Goal: Navigation & Orientation: Find specific page/section

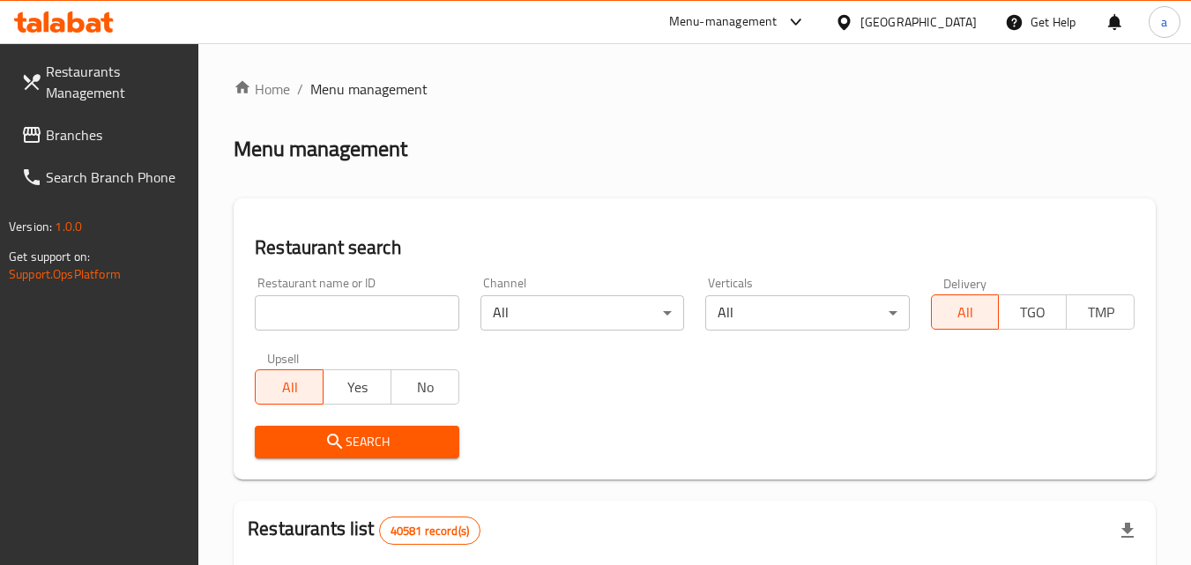
click at [130, 139] on span "Branches" at bounding box center [115, 134] width 139 height 21
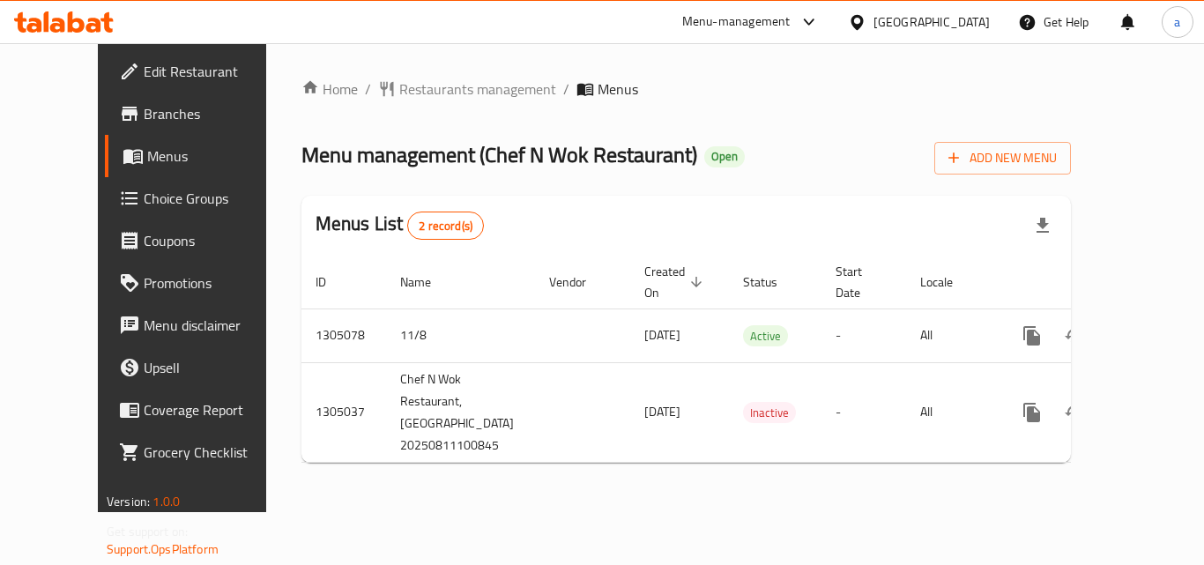
click at [963, 16] on div "[GEOGRAPHIC_DATA]" at bounding box center [932, 21] width 116 height 19
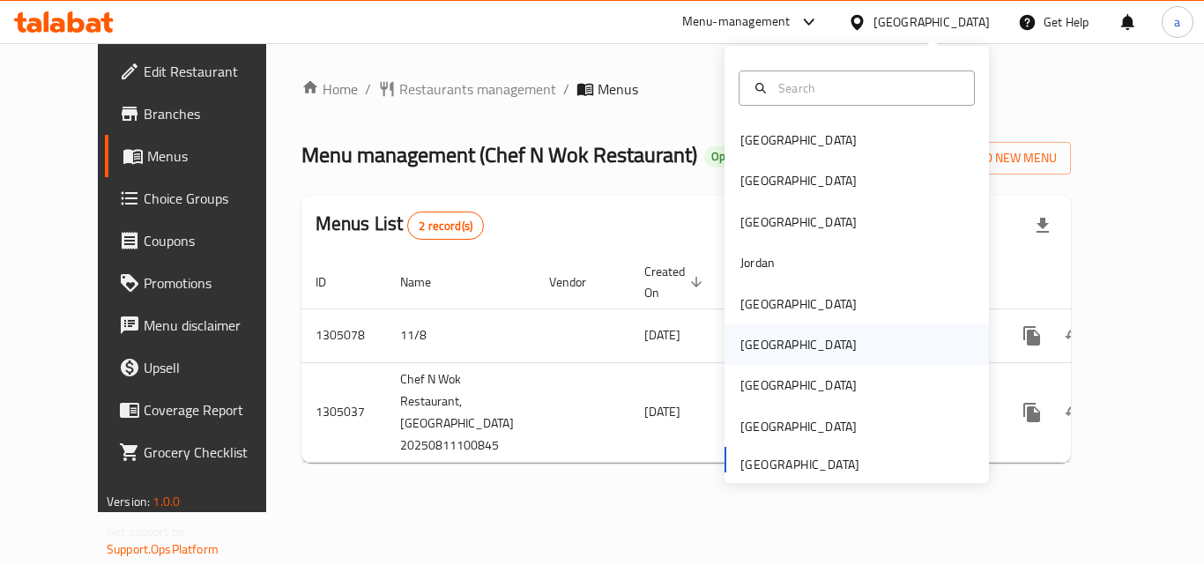
click at [749, 337] on div "Oman" at bounding box center [799, 344] width 116 height 19
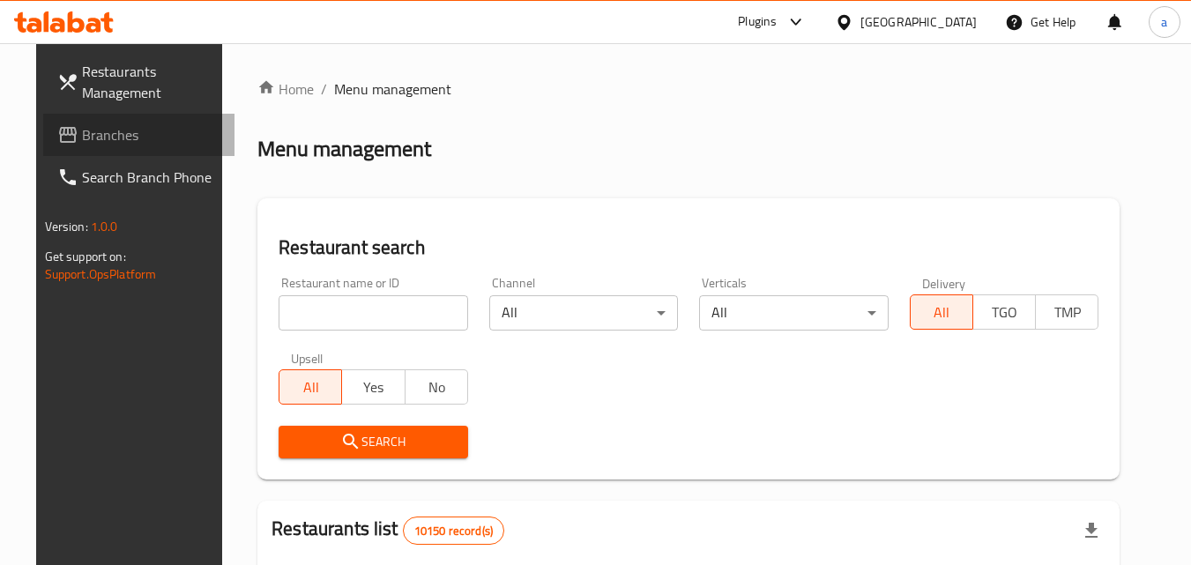
click at [88, 145] on span "Branches" at bounding box center [151, 134] width 139 height 21
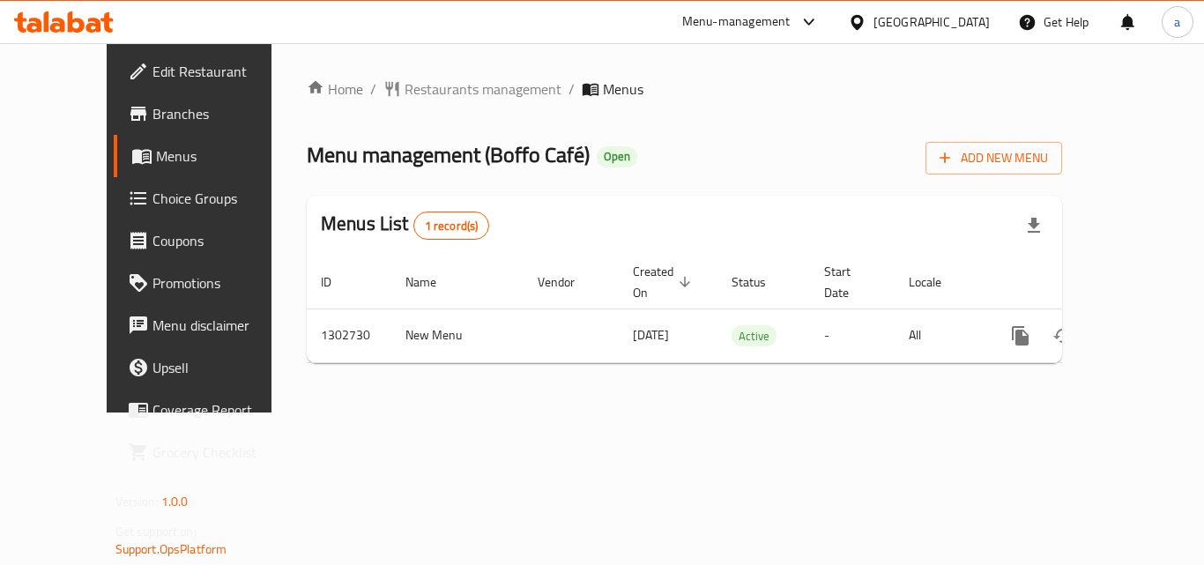
click at [960, 13] on div "Oman" at bounding box center [932, 21] width 116 height 19
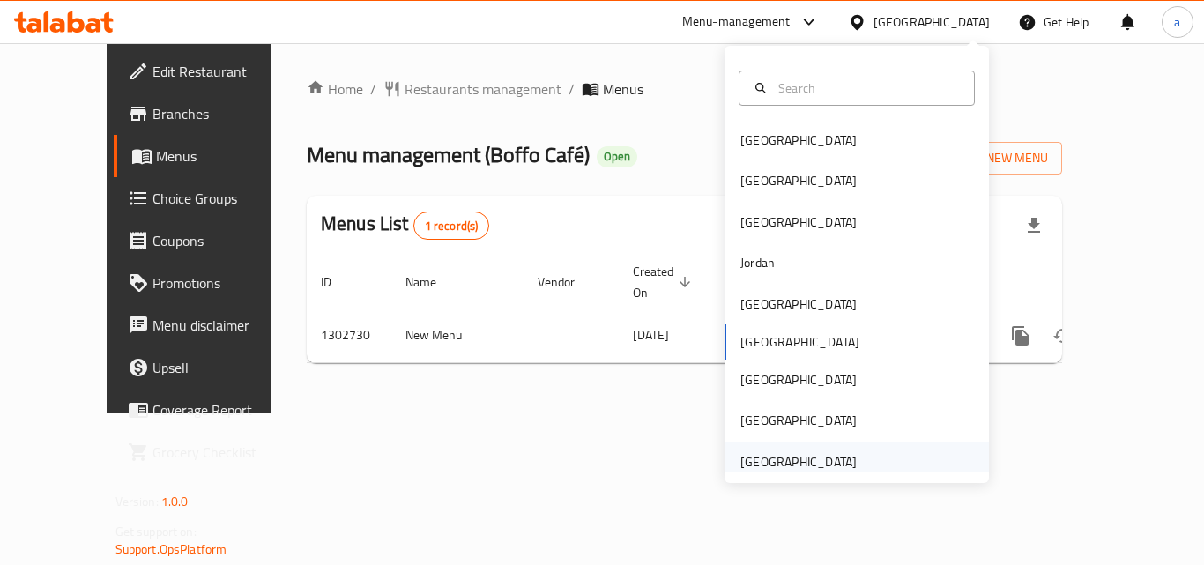
click at [792, 466] on div "[GEOGRAPHIC_DATA]" at bounding box center [799, 461] width 116 height 19
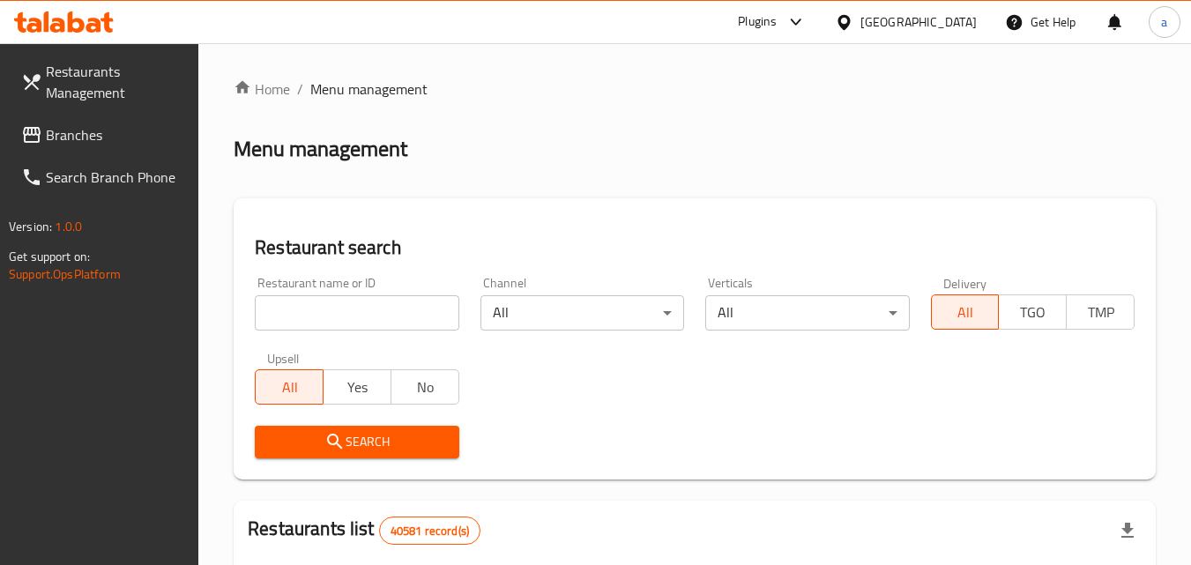
click at [79, 144] on span "Branches" at bounding box center [115, 134] width 139 height 21
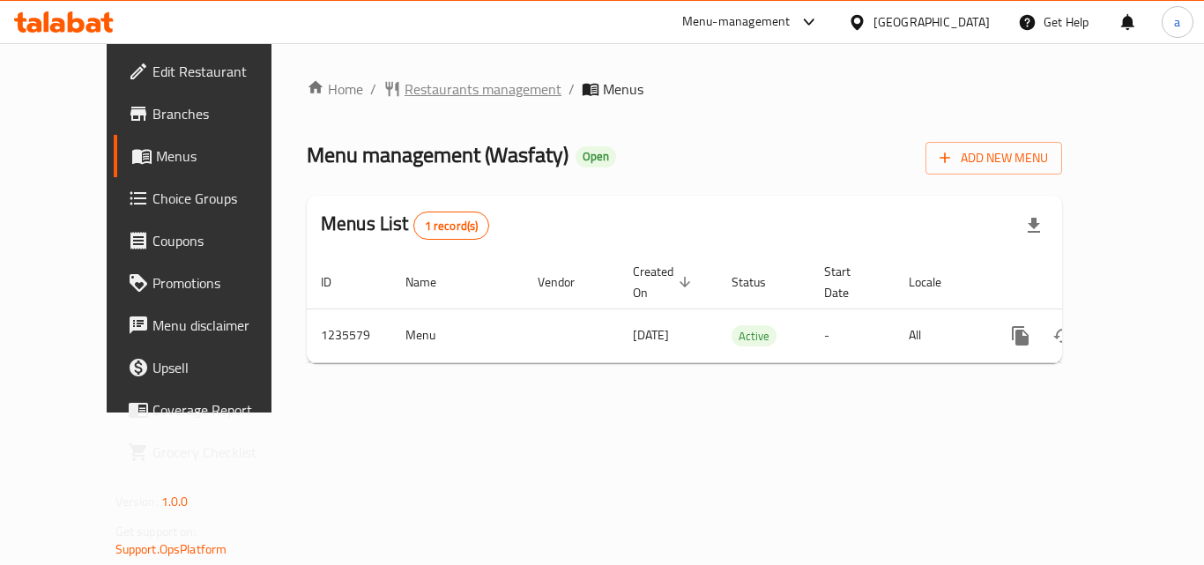
click at [405, 94] on span "Restaurants management" at bounding box center [483, 88] width 157 height 21
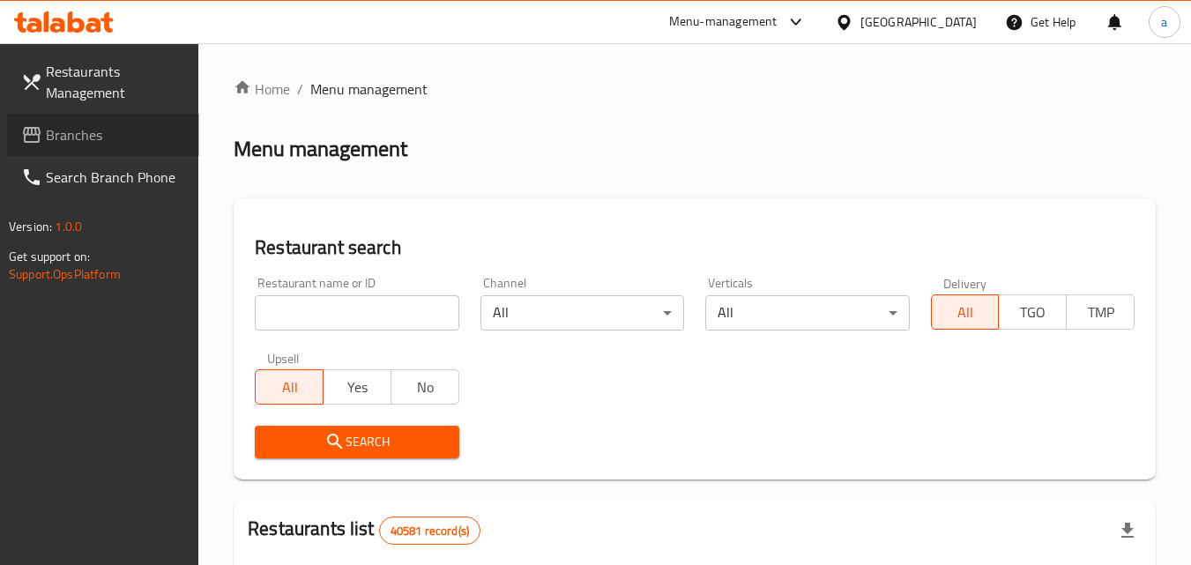
click at [132, 139] on span "Branches" at bounding box center [115, 134] width 139 height 21
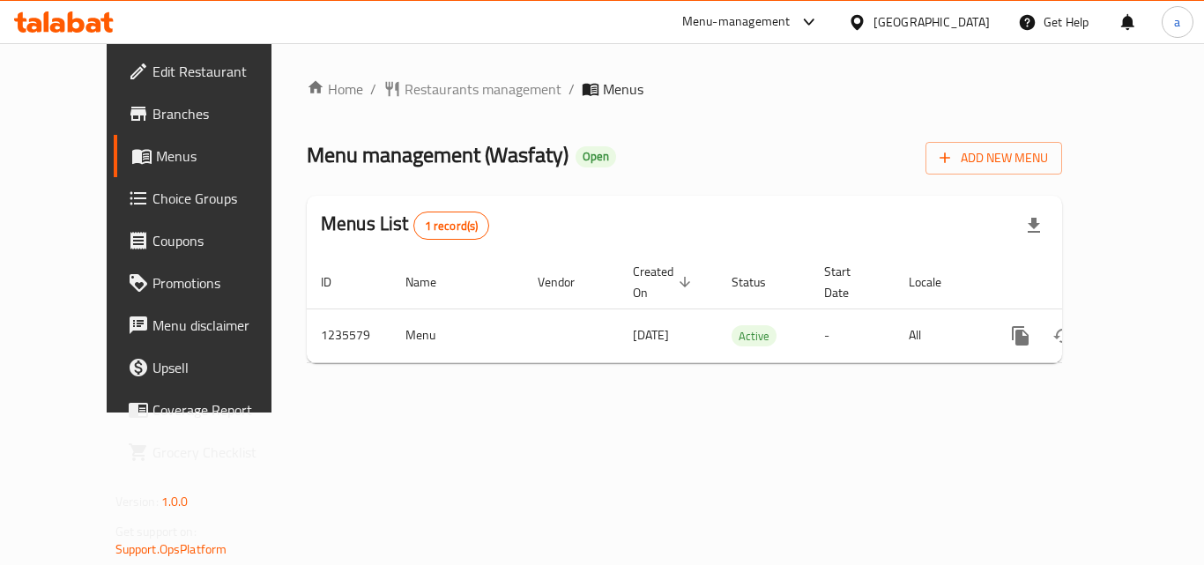
click at [936, 26] on div "[GEOGRAPHIC_DATA]" at bounding box center [932, 21] width 116 height 19
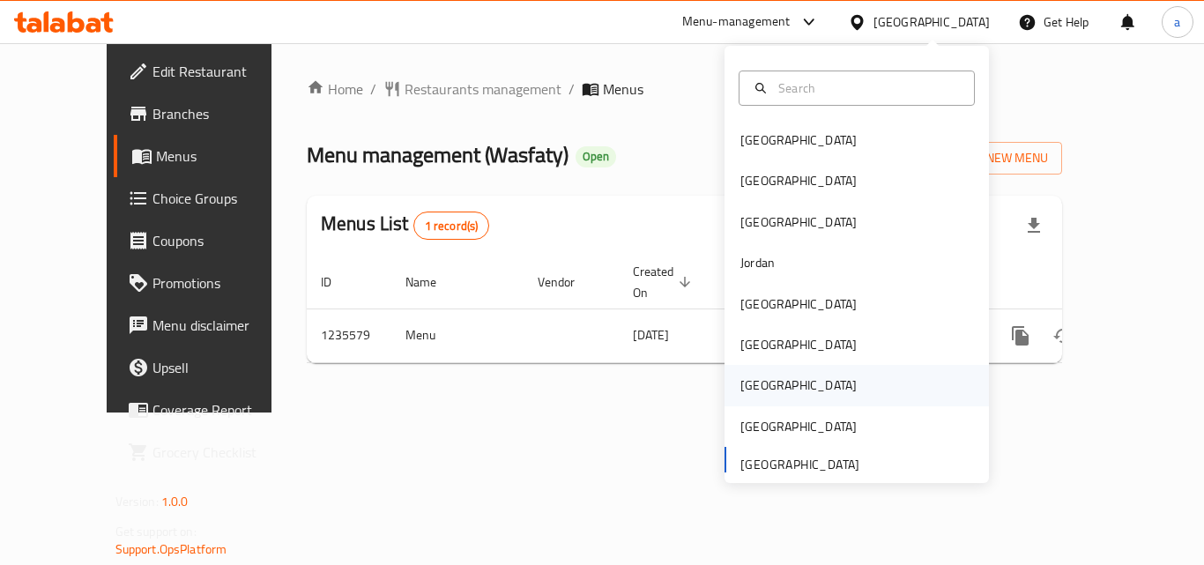
click at [749, 391] on div "[GEOGRAPHIC_DATA]" at bounding box center [799, 385] width 116 height 19
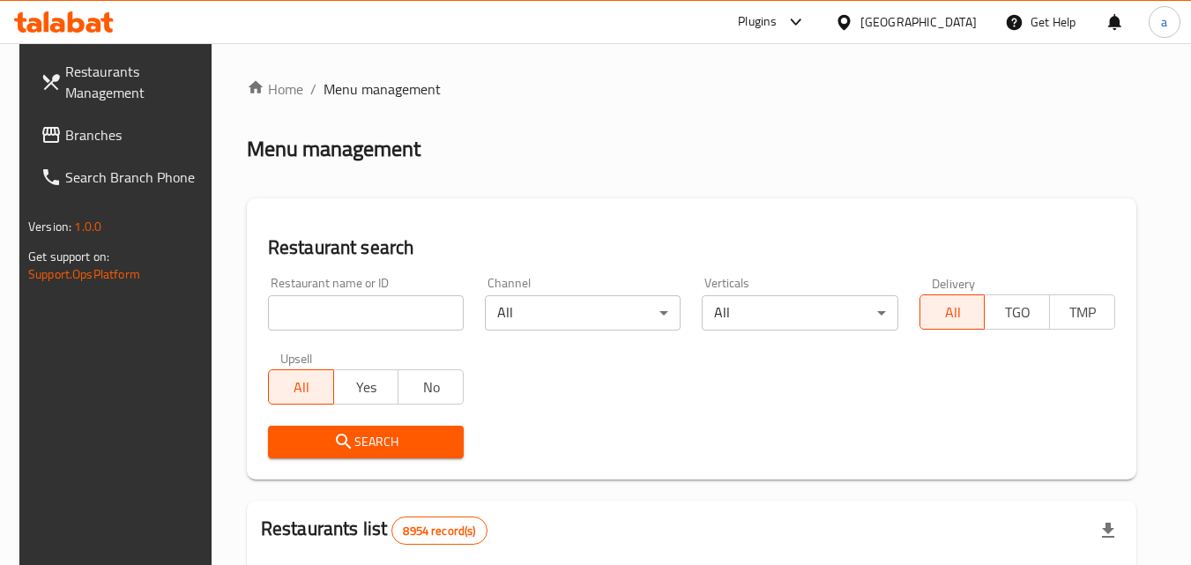
click at [78, 131] on span "Branches" at bounding box center [134, 134] width 139 height 21
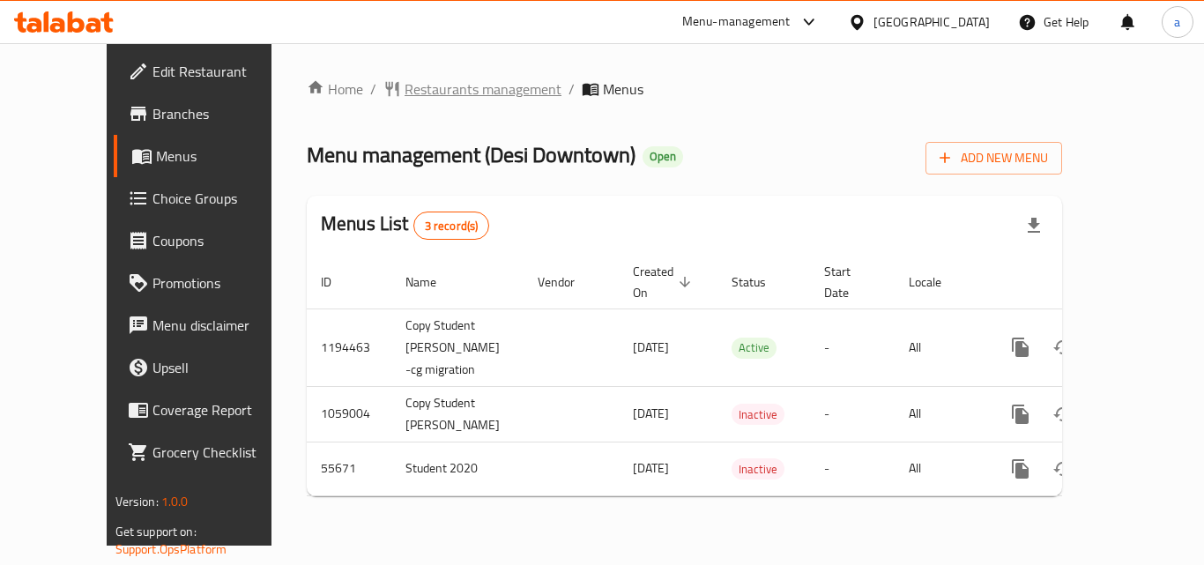
click at [405, 93] on span "Restaurants management" at bounding box center [483, 88] width 157 height 21
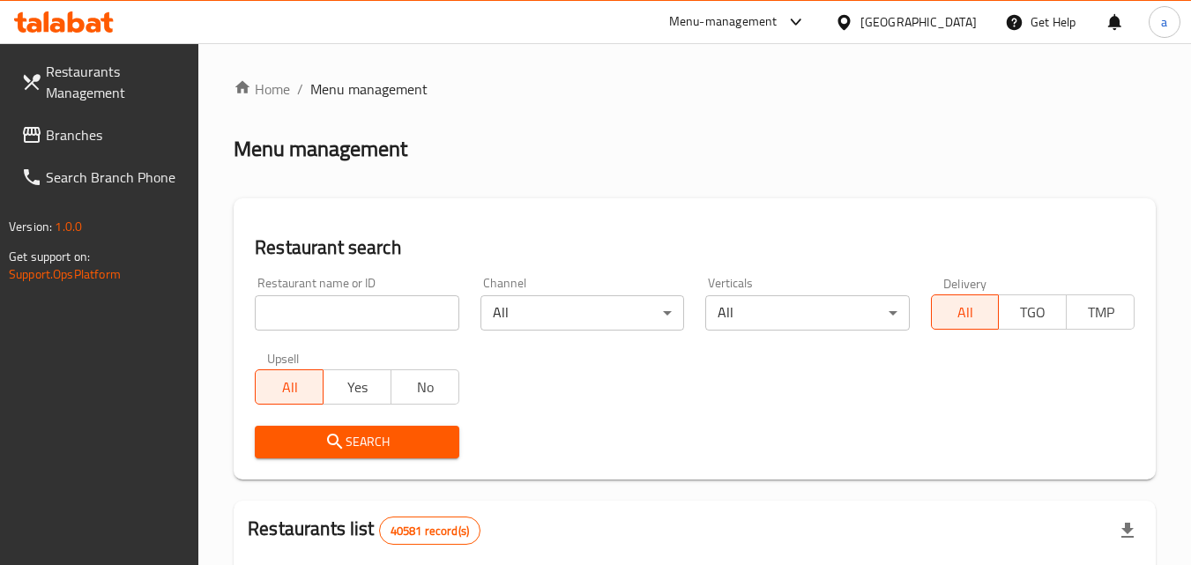
click at [122, 137] on span "Branches" at bounding box center [115, 134] width 139 height 21
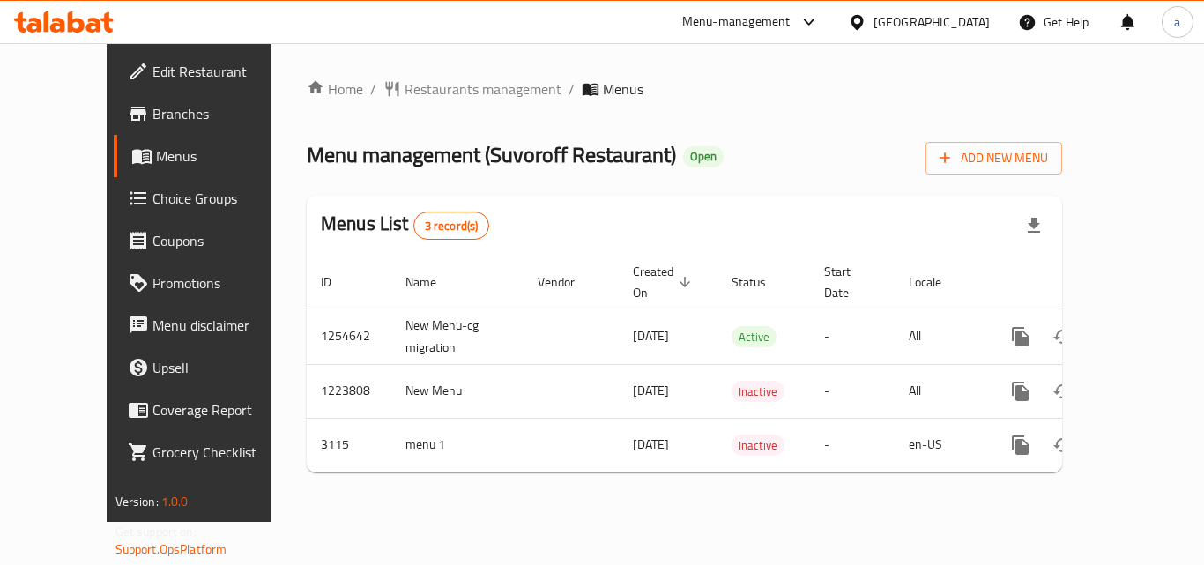
click at [912, 29] on div "[GEOGRAPHIC_DATA]" at bounding box center [932, 21] width 116 height 19
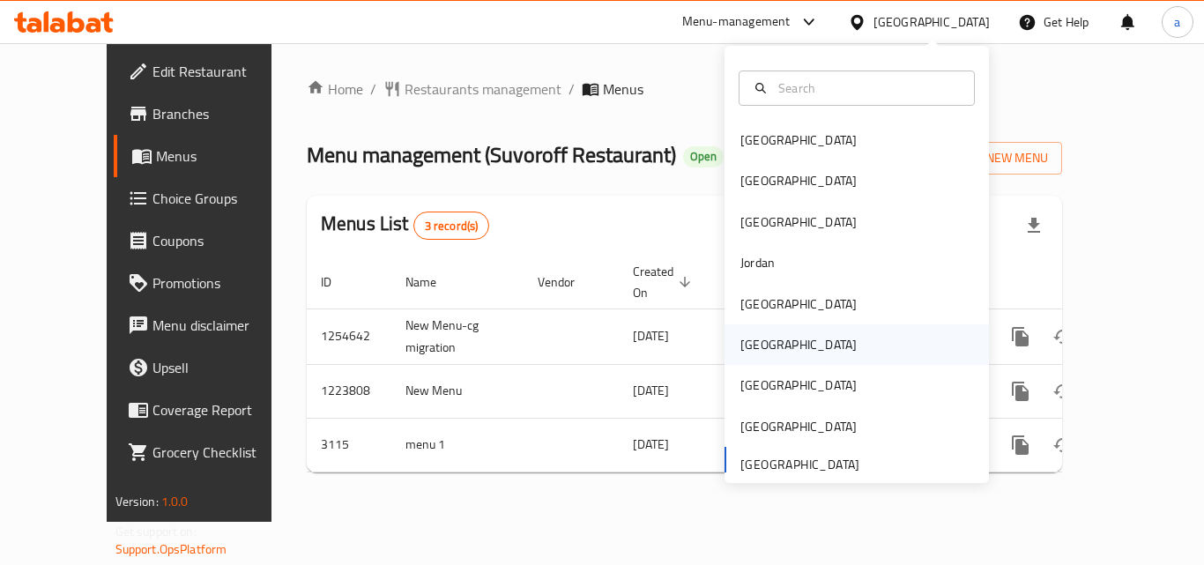
click at [748, 343] on div "[GEOGRAPHIC_DATA]" at bounding box center [799, 344] width 116 height 19
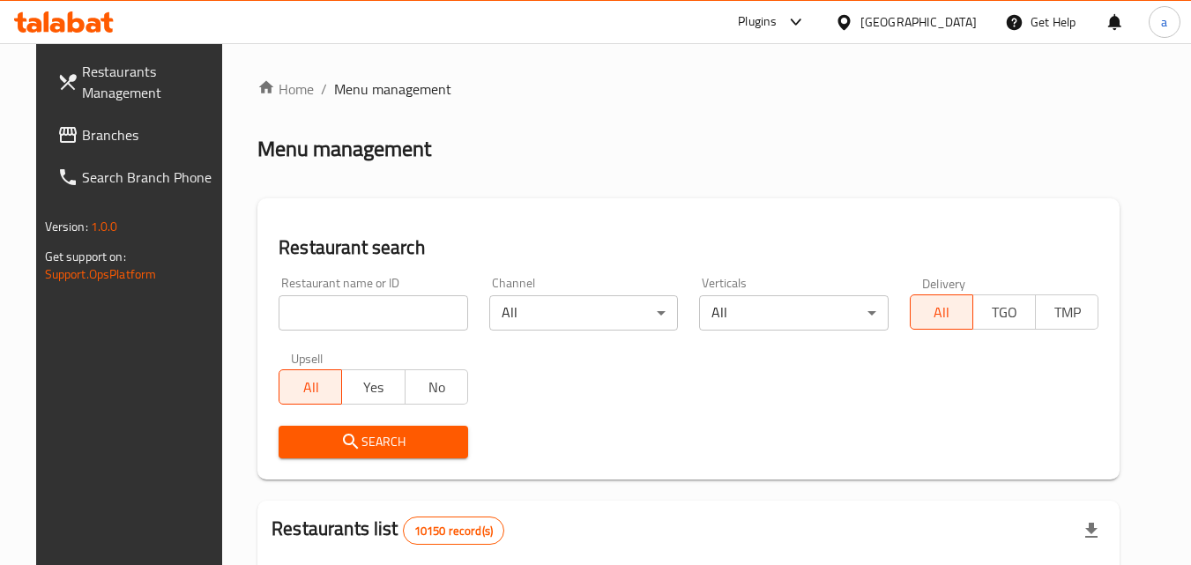
click at [107, 130] on span "Branches" at bounding box center [151, 134] width 139 height 21
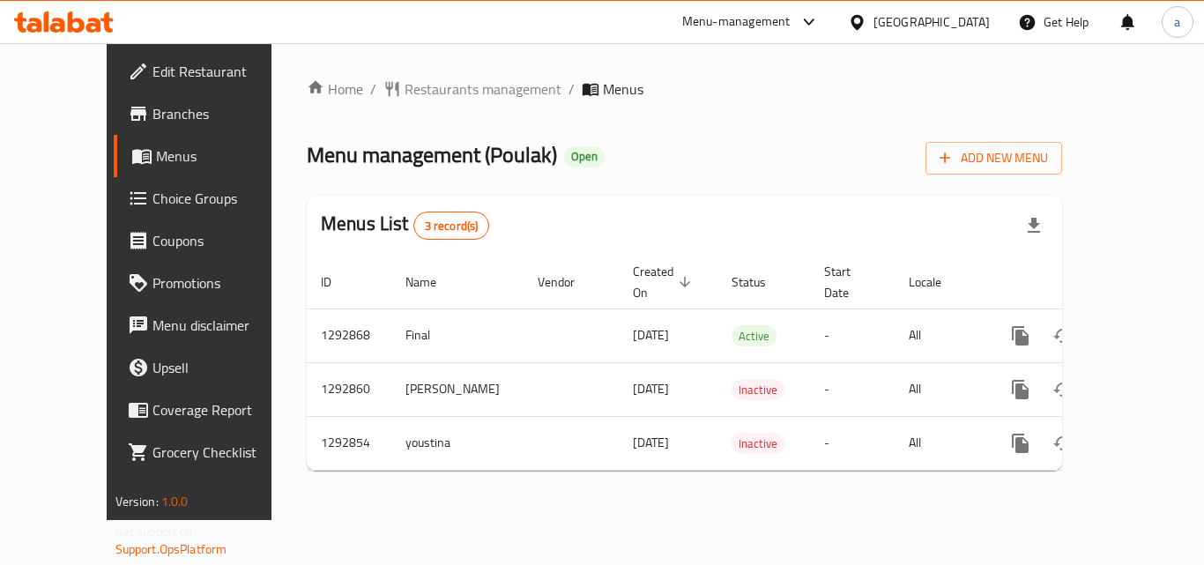
click at [958, 20] on div "[GEOGRAPHIC_DATA]" at bounding box center [932, 21] width 116 height 19
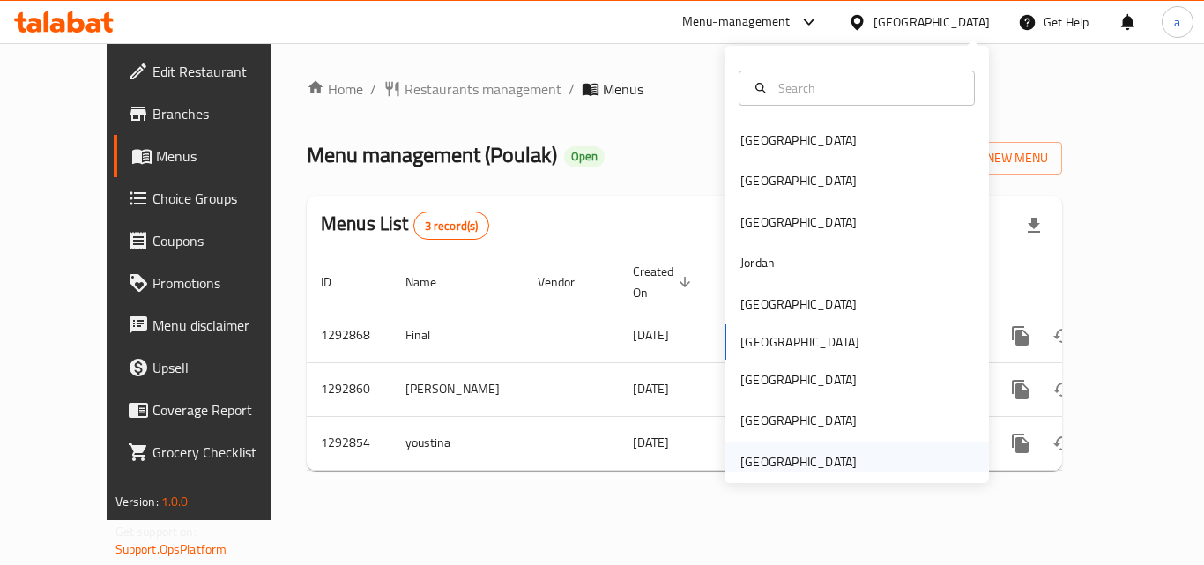
click at [831, 452] on div "[GEOGRAPHIC_DATA]" at bounding box center [799, 461] width 116 height 19
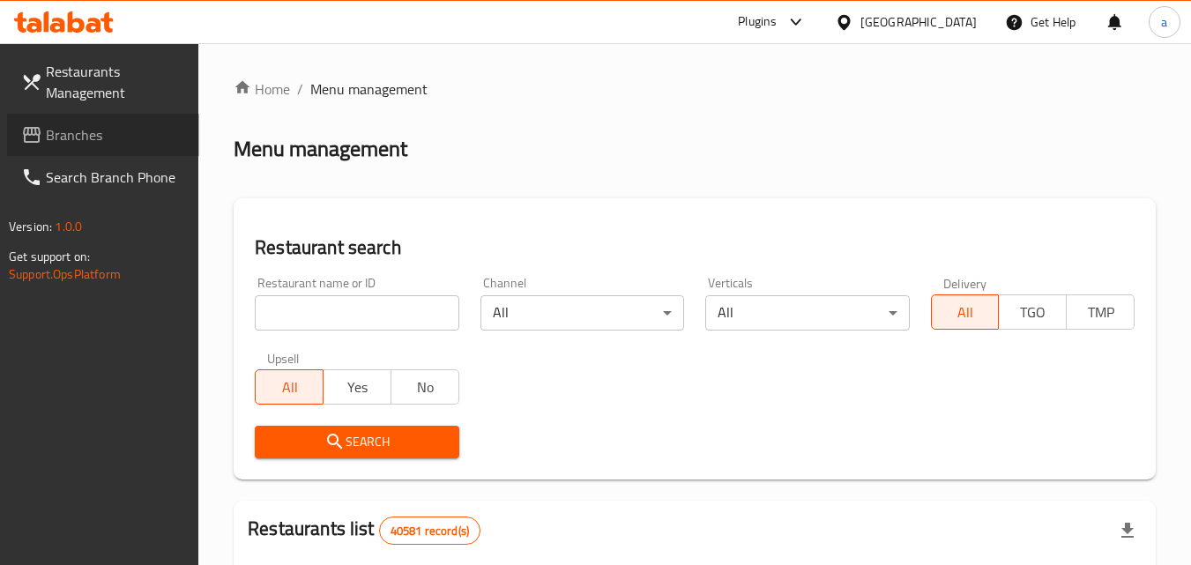
click at [121, 127] on span "Branches" at bounding box center [115, 134] width 139 height 21
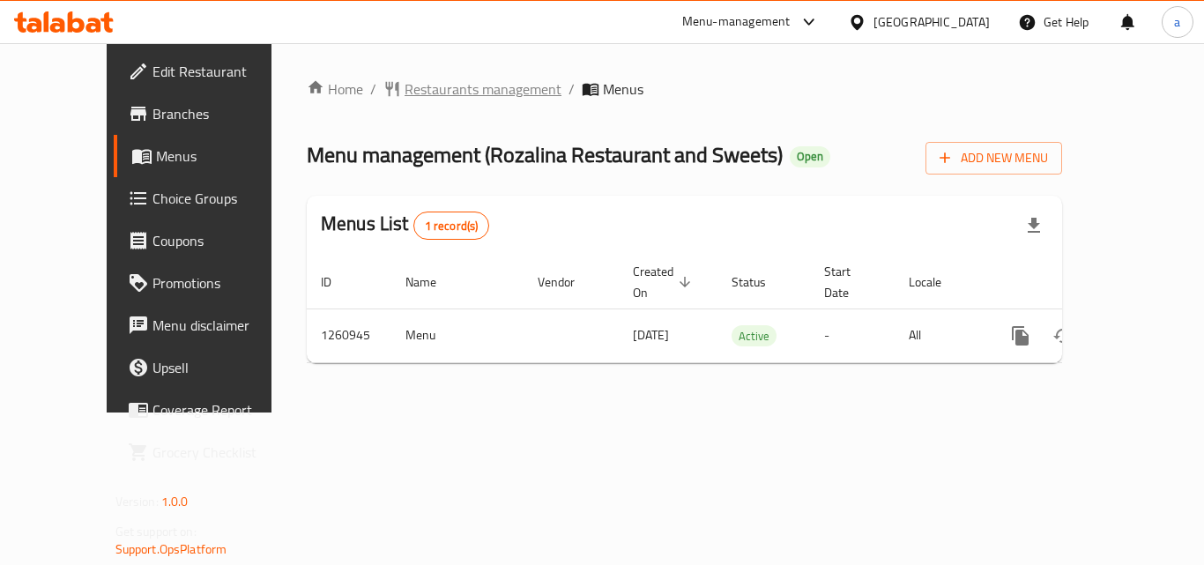
click at [405, 78] on span "Restaurants management" at bounding box center [483, 88] width 157 height 21
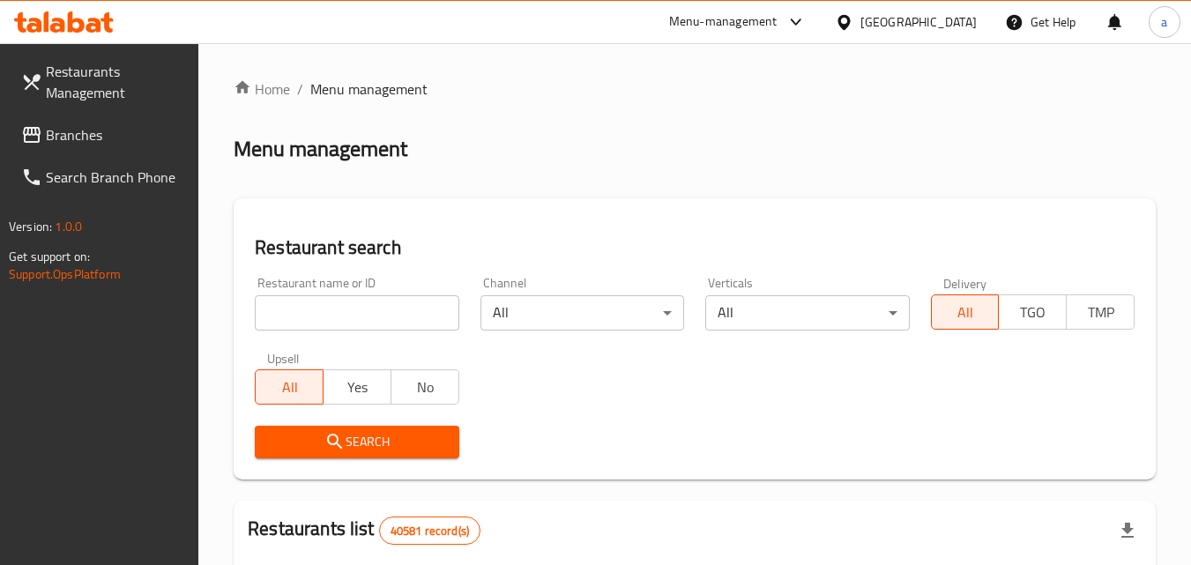
click at [61, 127] on span "Branches" at bounding box center [115, 134] width 139 height 21
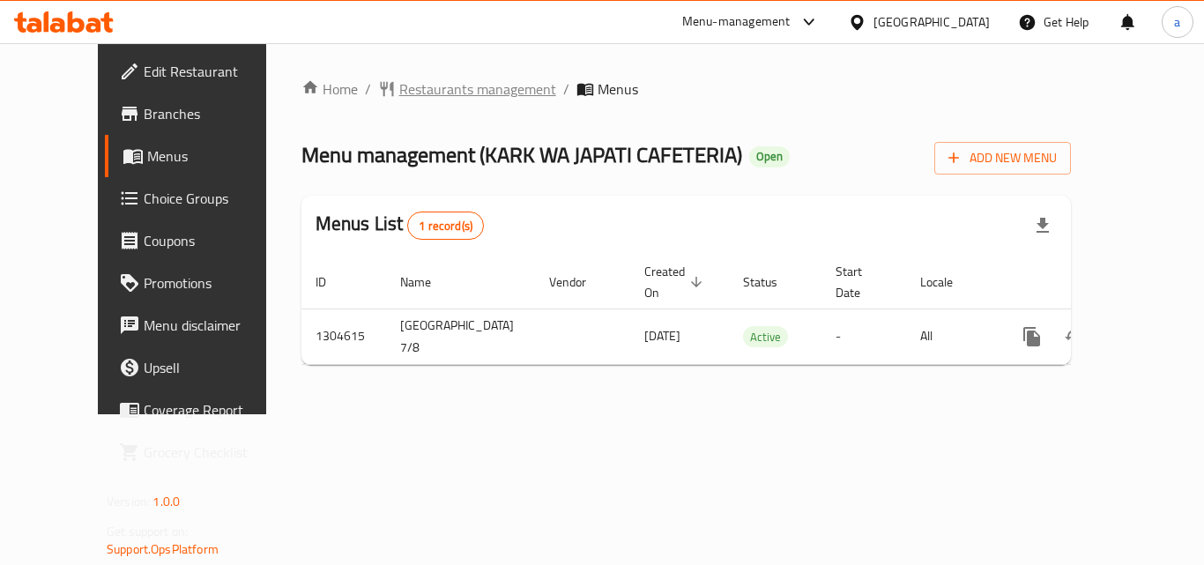
click at [399, 96] on span "Restaurants management" at bounding box center [477, 88] width 157 height 21
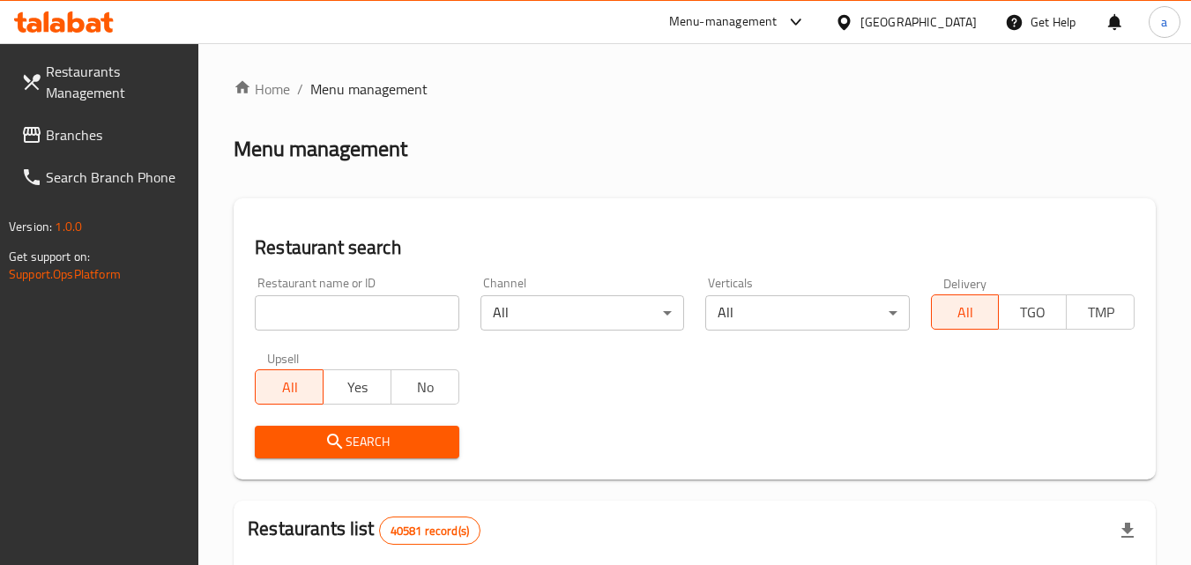
click at [95, 138] on span "Branches" at bounding box center [115, 134] width 139 height 21
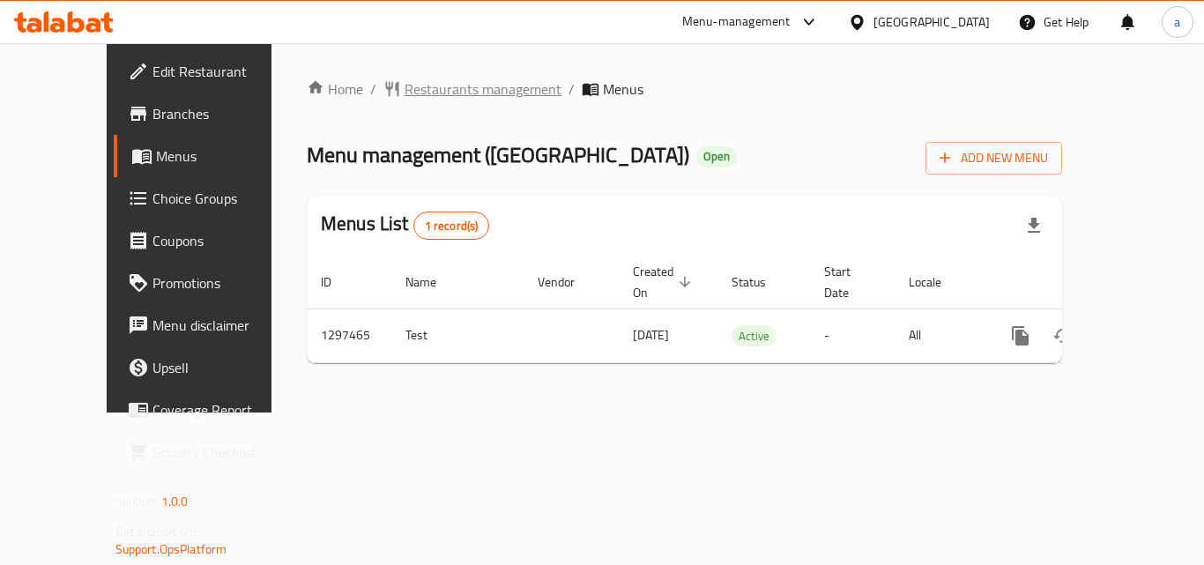
click at [405, 87] on span "Restaurants management" at bounding box center [483, 88] width 157 height 21
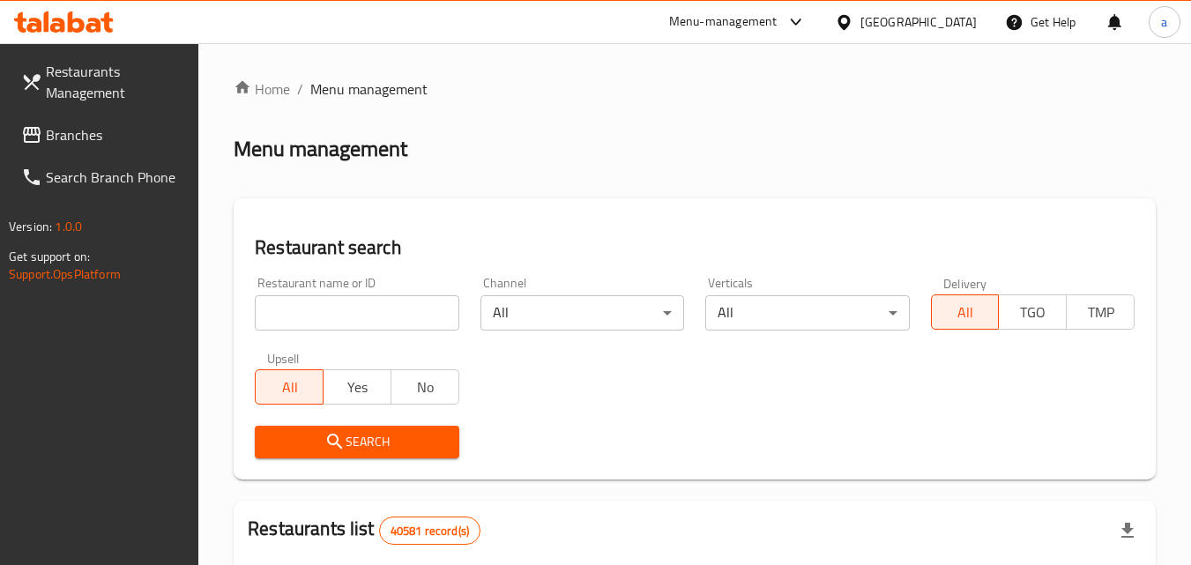
click at [105, 139] on span "Branches" at bounding box center [115, 134] width 139 height 21
